Goal: Task Accomplishment & Management: Manage account settings

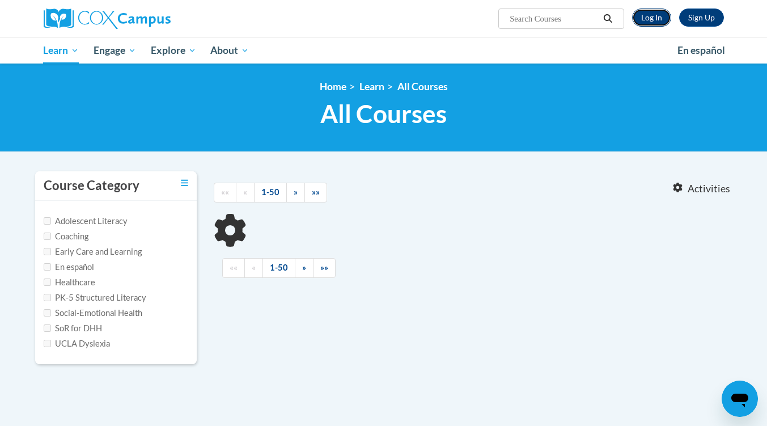
click at [658, 19] on link "Log In" at bounding box center [651, 17] width 39 height 18
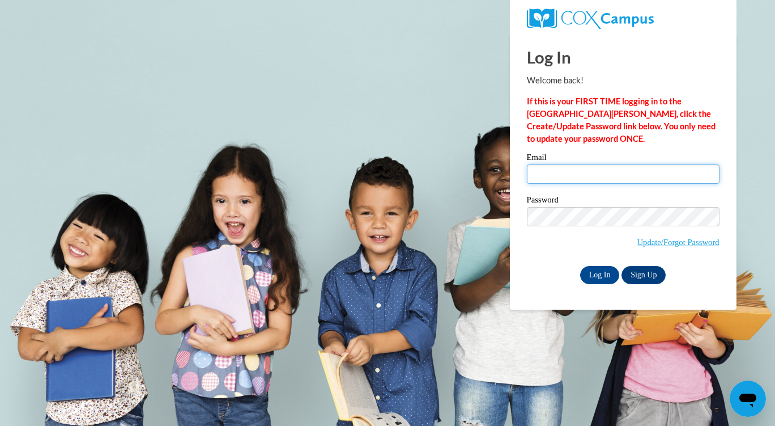
click at [614, 175] on input "Email" at bounding box center [623, 173] width 193 height 19
type input "kiersten.lee@skcdc.org"
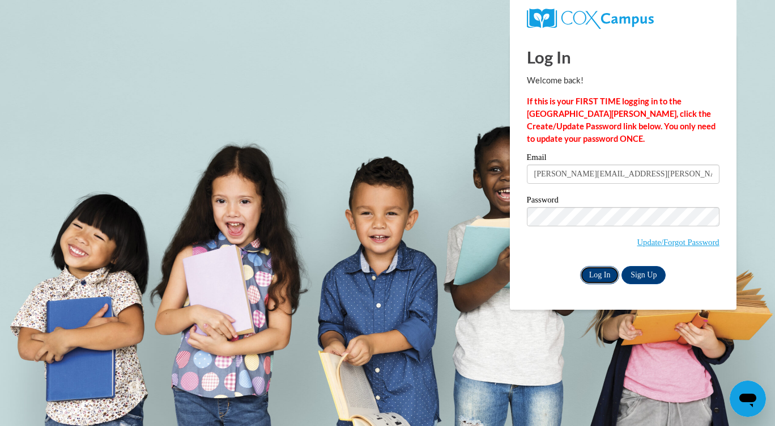
click at [589, 273] on input "Log In" at bounding box center [600, 275] width 40 height 18
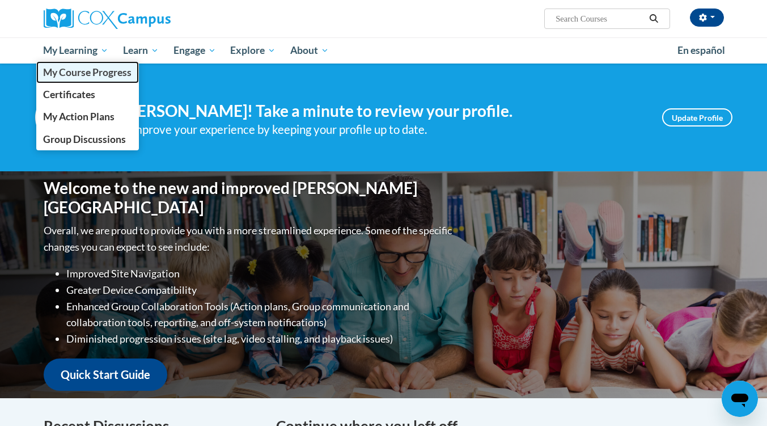
click at [94, 73] on span "My Course Progress" at bounding box center [87, 72] width 88 height 12
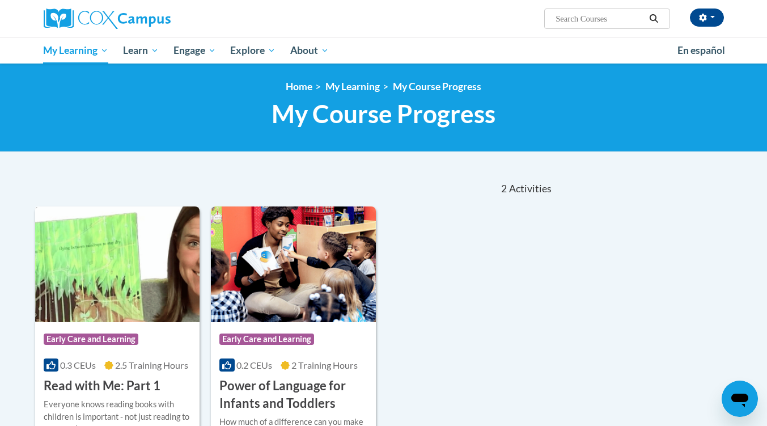
click at [115, 381] on h3 "Read with Me: Part 1" at bounding box center [102, 386] width 117 height 18
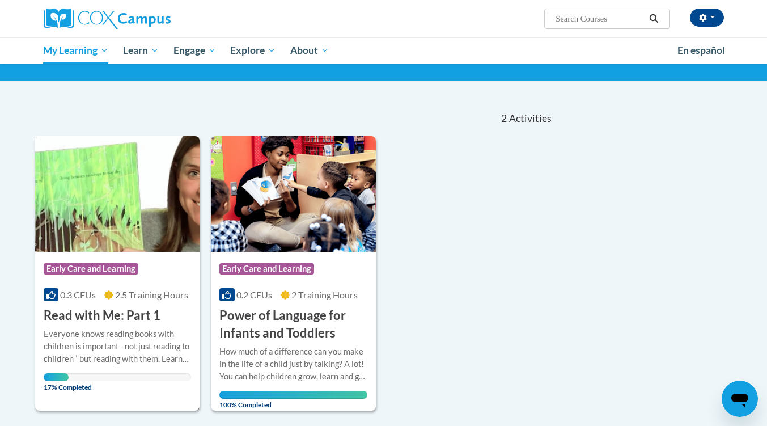
scroll to position [75, 0]
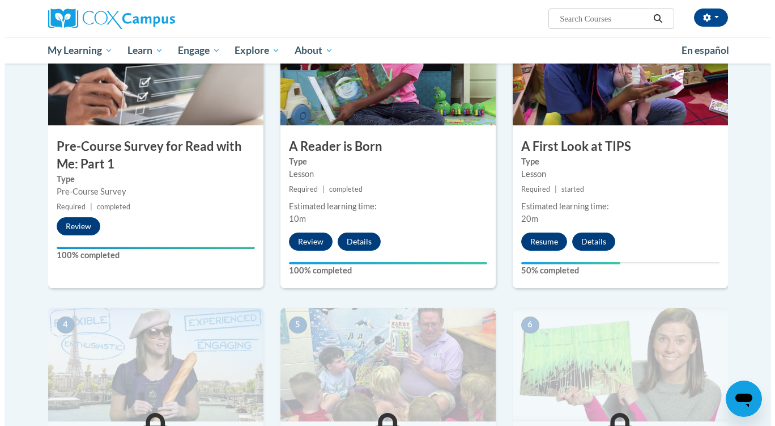
scroll to position [301, 0]
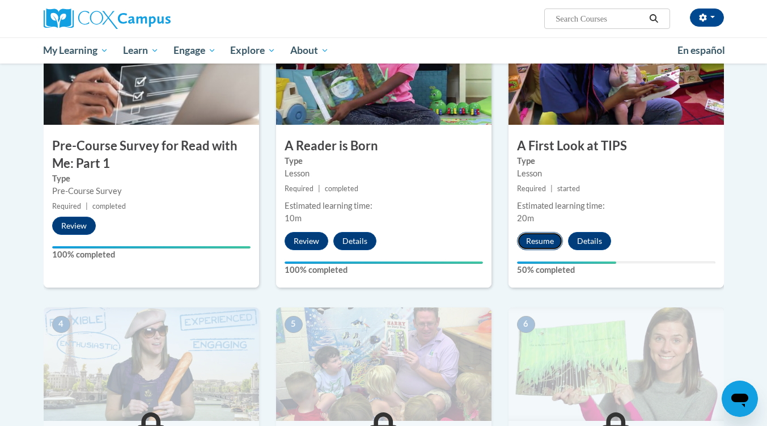
click at [542, 240] on button "Resume" at bounding box center [540, 241] width 46 height 18
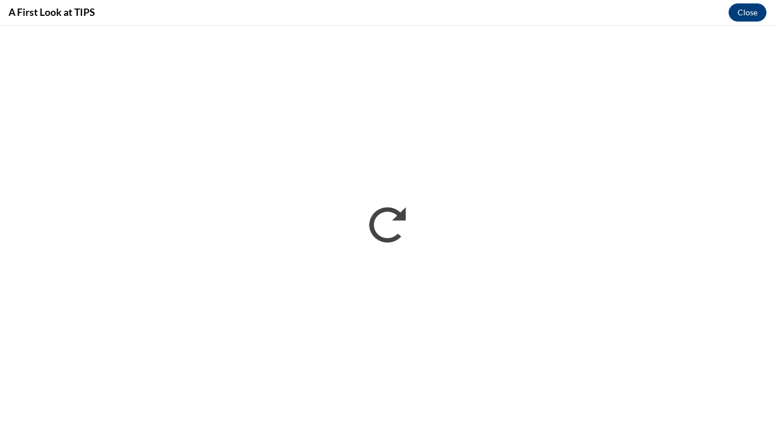
scroll to position [0, 0]
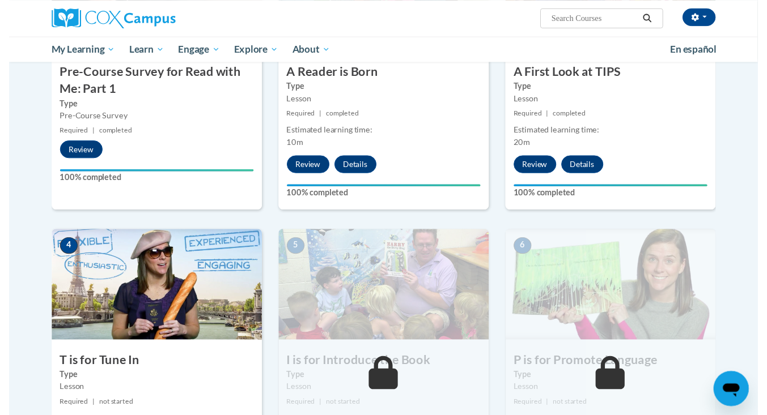
scroll to position [375, 0]
